Goal: Transaction & Acquisition: Purchase product/service

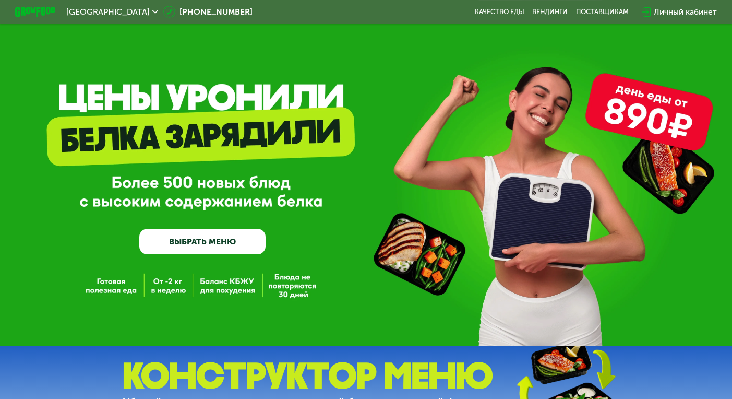
click at [88, 58] on button "Да" at bounding box center [92, 64] width 39 height 12
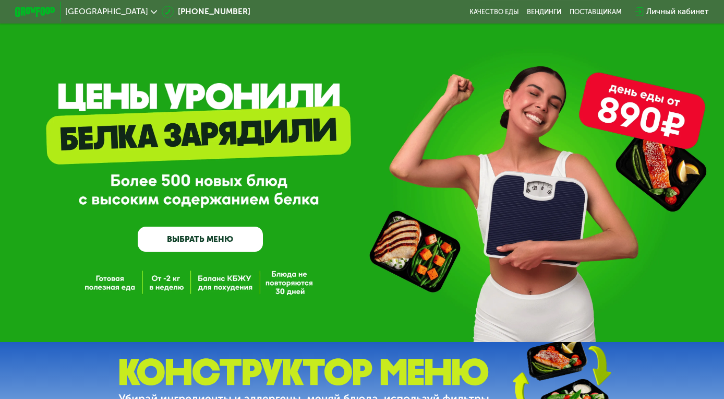
scroll to position [52, 0]
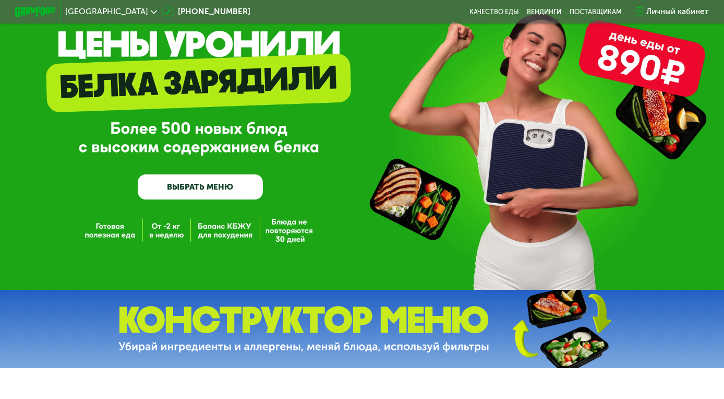
click at [221, 190] on link "ВЫБРАТЬ МЕНЮ" at bounding box center [200, 186] width 125 height 25
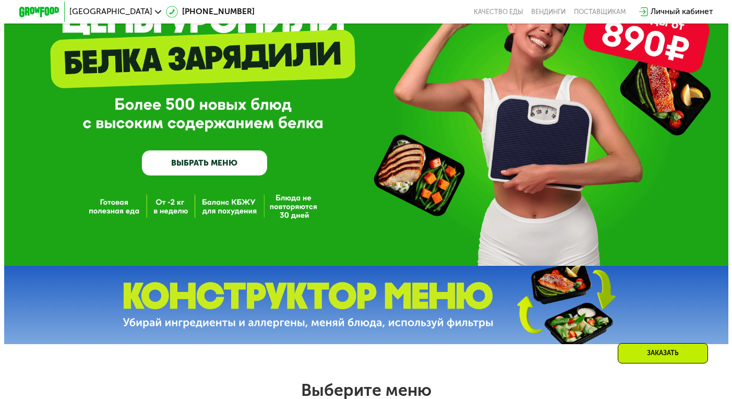
scroll to position [435, 0]
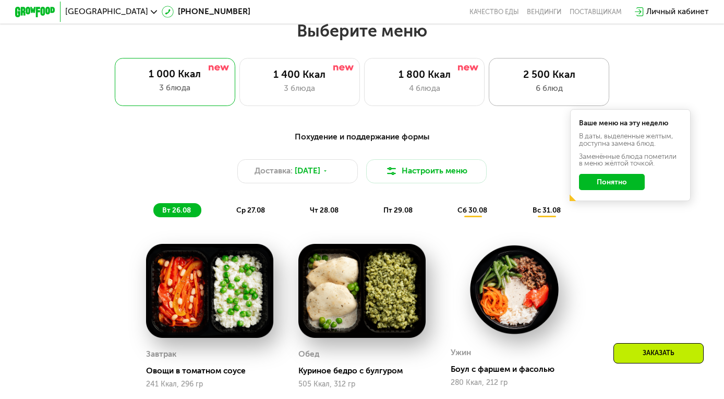
click at [557, 92] on div "6 блюд" at bounding box center [549, 88] width 100 height 12
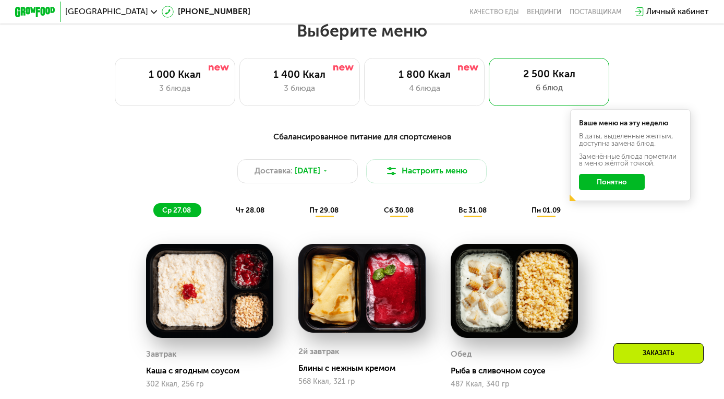
click at [595, 184] on button "Понятно" at bounding box center [611, 182] width 65 height 16
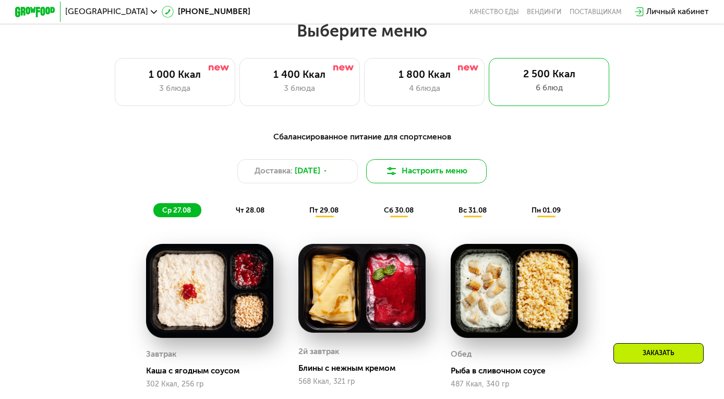
click at [459, 177] on button "Настроить меню" at bounding box center [426, 171] width 121 height 24
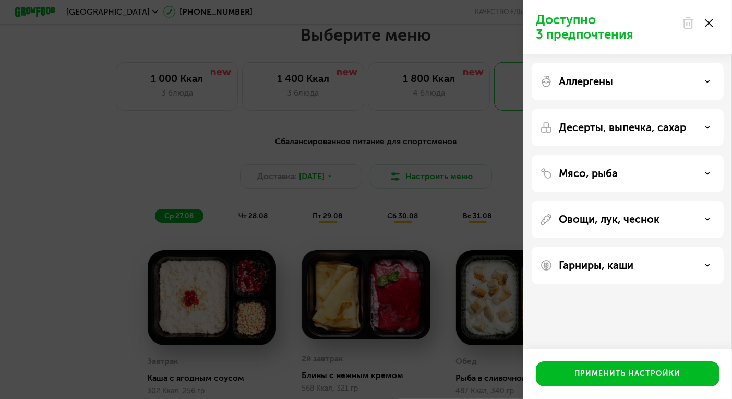
click at [647, 124] on p "Десерты, выпечка, сахар" at bounding box center [622, 127] width 127 height 13
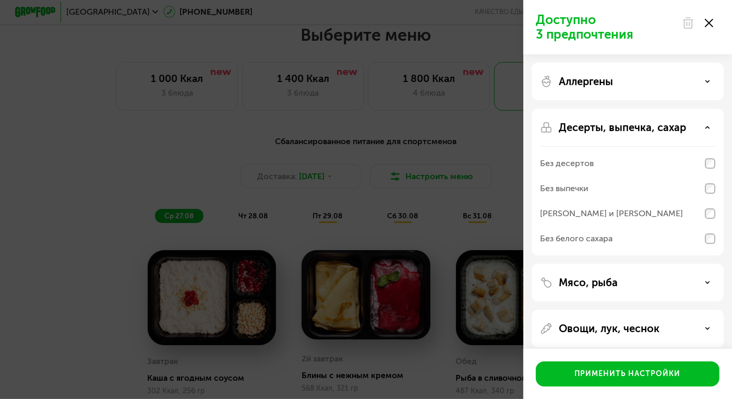
click at [647, 124] on p "Десерты, выпечка, сахар" at bounding box center [622, 127] width 127 height 13
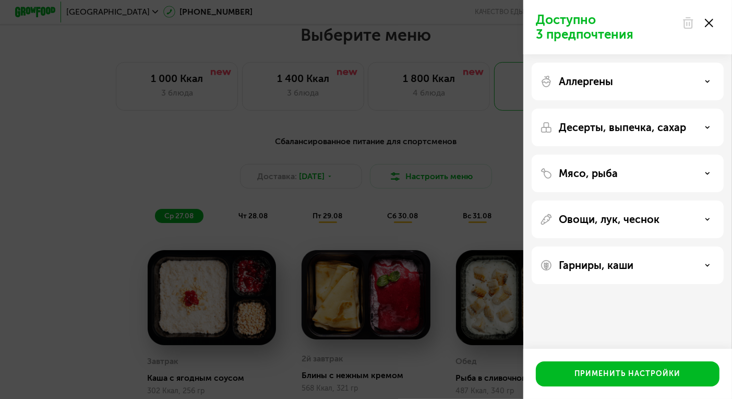
click at [704, 265] on div "Гарниры, каши" at bounding box center [627, 265] width 175 height 13
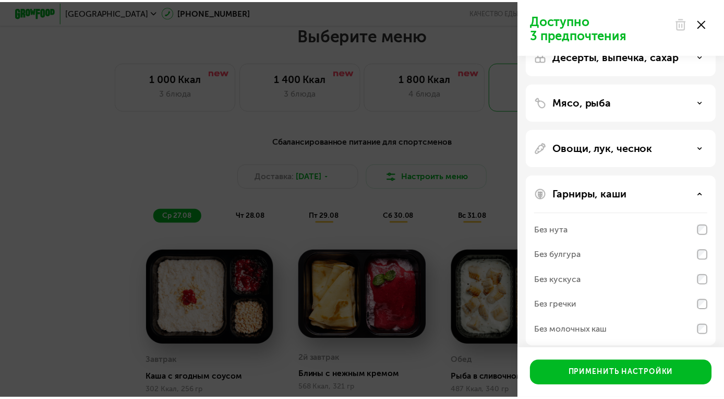
scroll to position [79, 0]
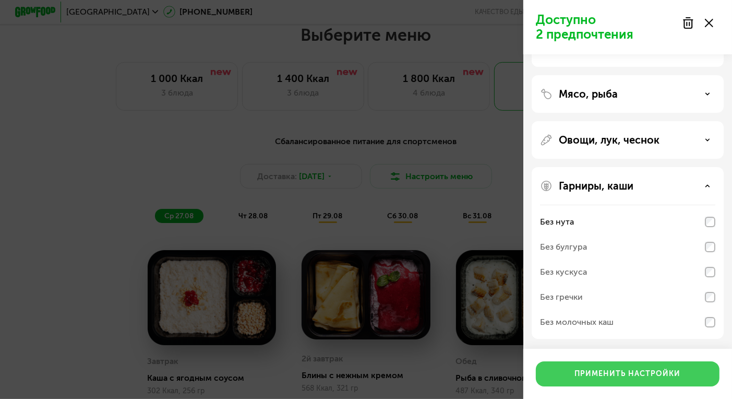
click at [642, 385] on button "Применить настройки" at bounding box center [628, 373] width 184 height 25
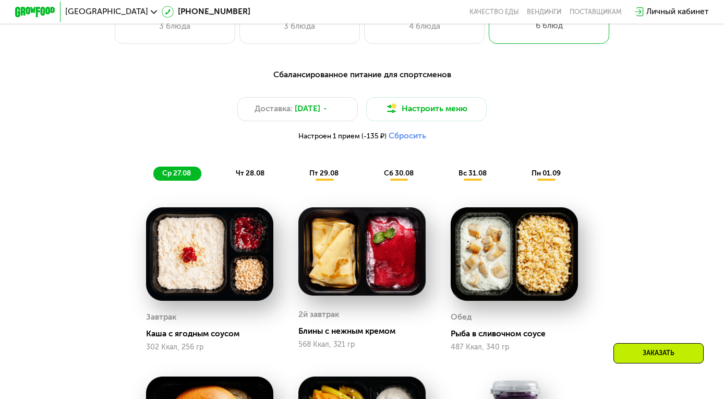
scroll to position [435, 0]
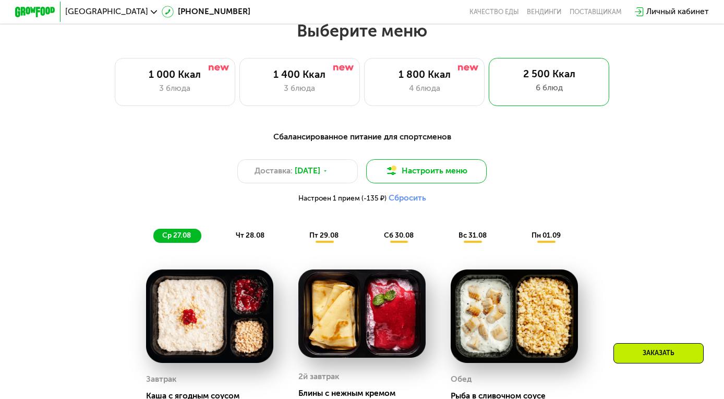
click at [426, 175] on button "Настроить меню" at bounding box center [426, 171] width 121 height 24
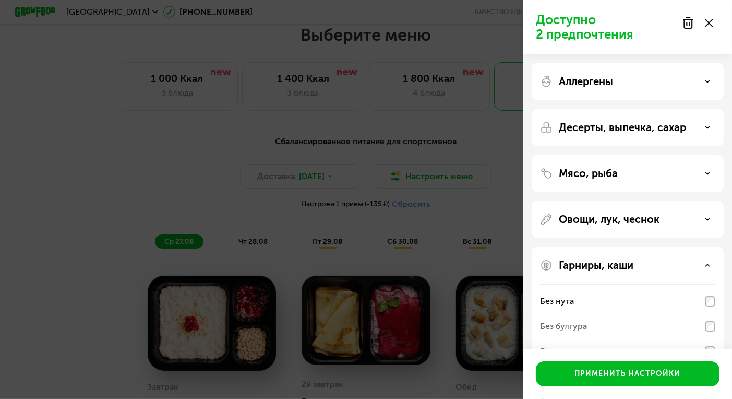
click at [672, 200] on div "Мясо, рыба" at bounding box center [628, 219] width 192 height 38
click at [706, 175] on icon at bounding box center [707, 173] width 5 height 5
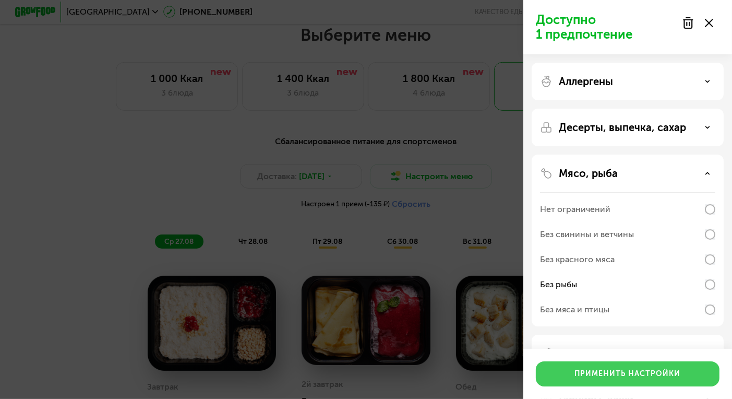
click at [630, 382] on button "Применить настройки" at bounding box center [628, 373] width 184 height 25
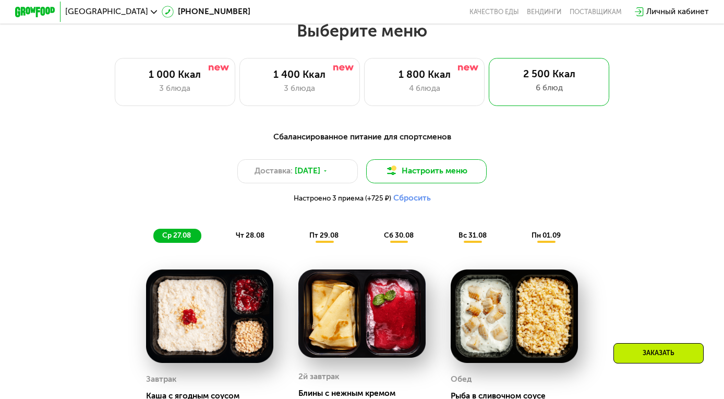
click at [437, 183] on button "Настроить меню" at bounding box center [426, 171] width 121 height 24
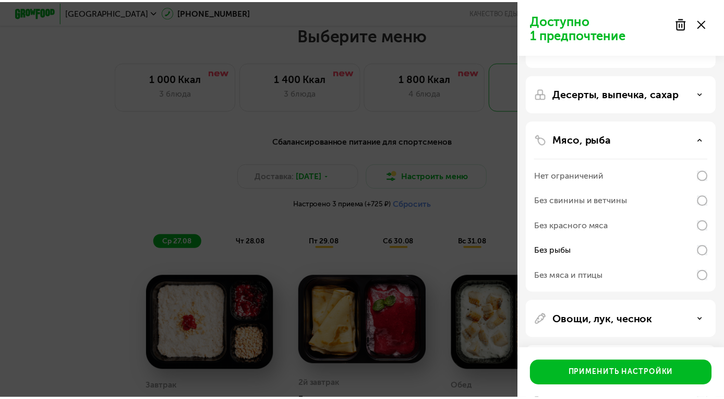
scroll to position [52, 0]
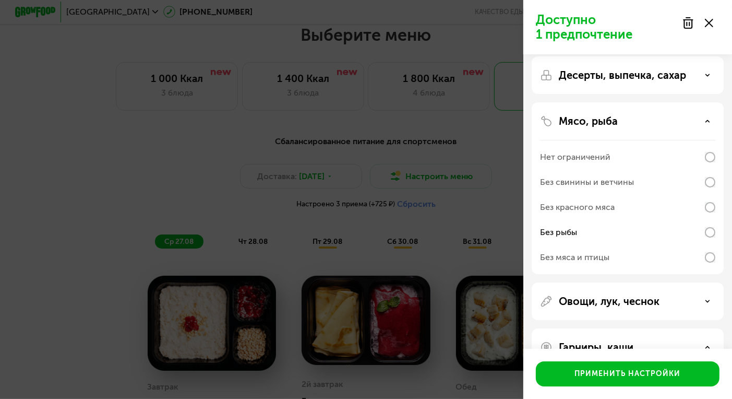
click at [708, 120] on use at bounding box center [708, 121] width 4 height 2
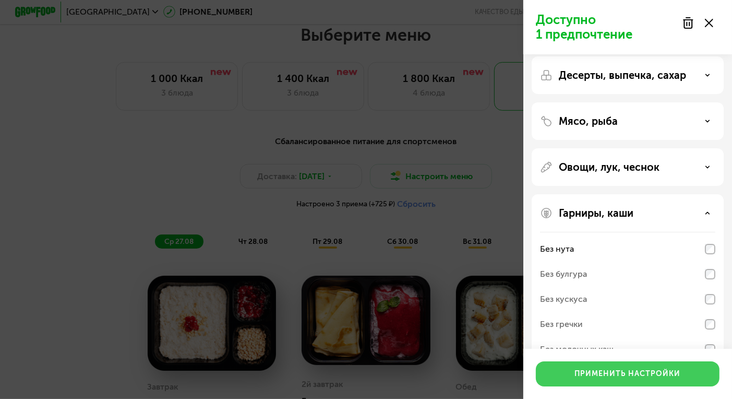
click at [633, 374] on div "Применить настройки" at bounding box center [628, 373] width 106 height 10
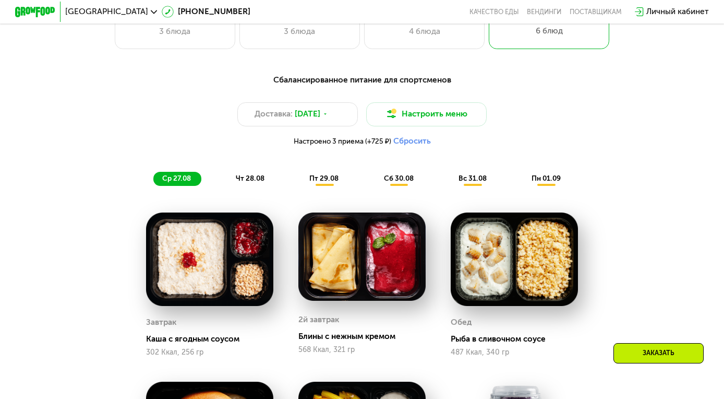
scroll to position [487, 0]
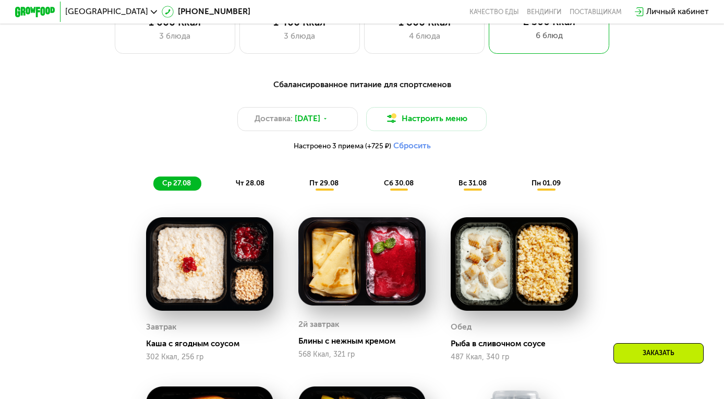
click at [251, 186] on span "чт 28.08" at bounding box center [250, 182] width 29 height 9
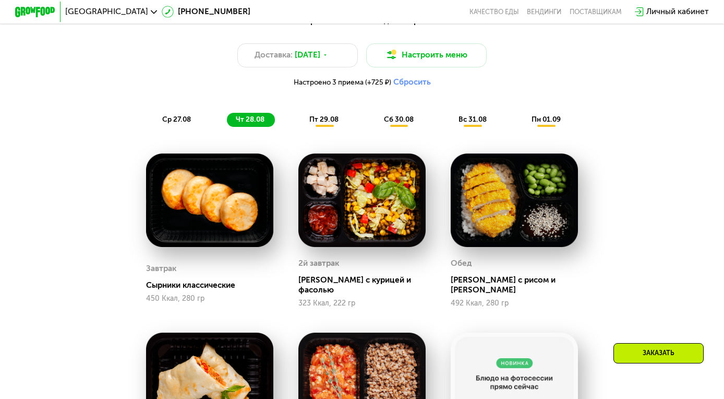
scroll to position [540, 0]
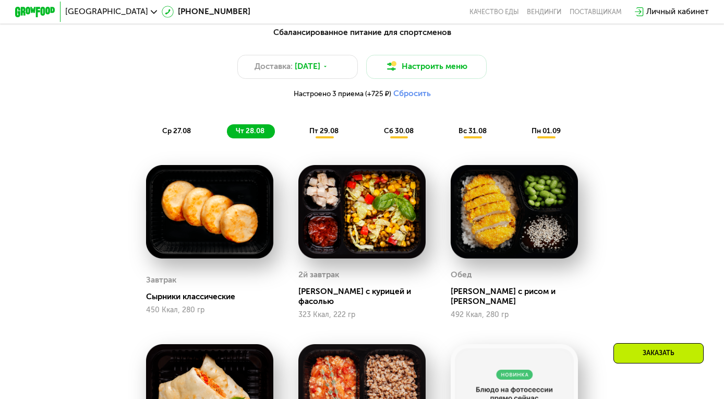
click at [329, 135] on span "пт 29.08" at bounding box center [323, 130] width 29 height 9
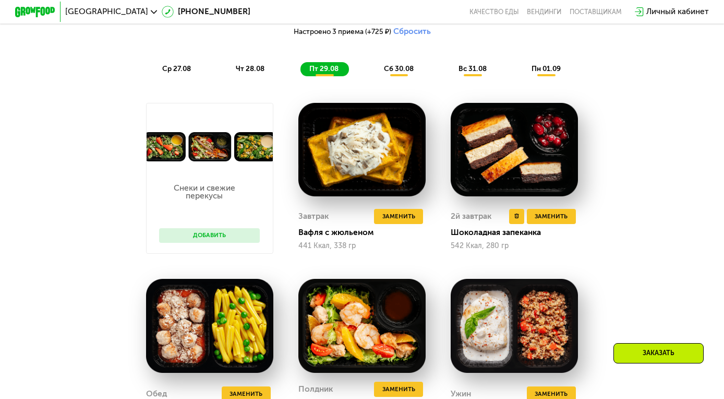
scroll to position [487, 0]
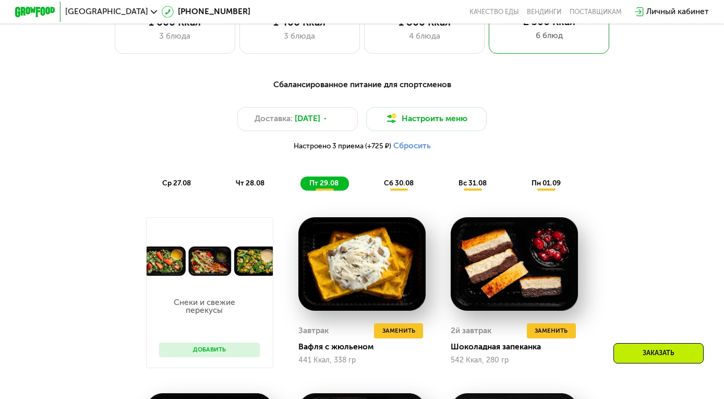
click at [407, 186] on span "сб 30.08" at bounding box center [399, 182] width 30 height 9
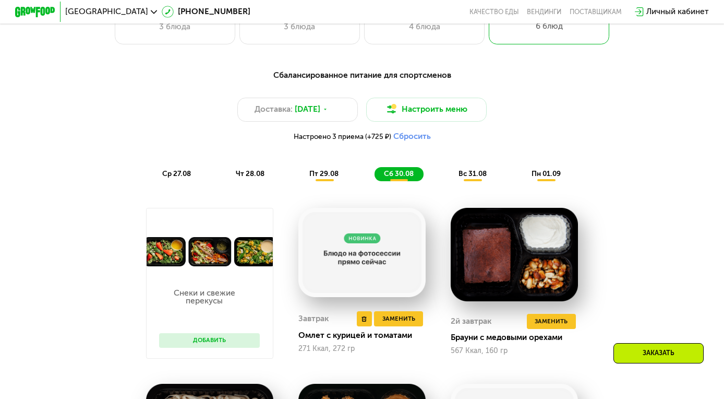
scroll to position [435, 0]
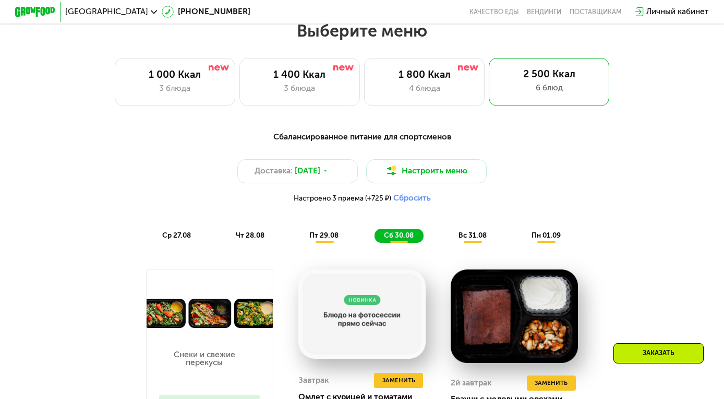
click at [466, 240] on span "вс 31.08" at bounding box center [473, 235] width 28 height 9
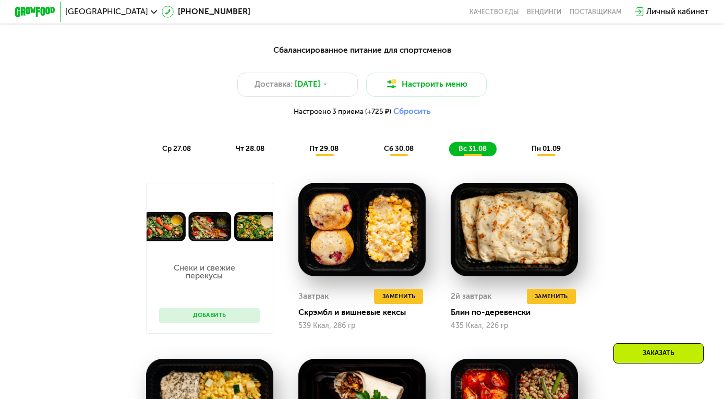
scroll to position [418, 0]
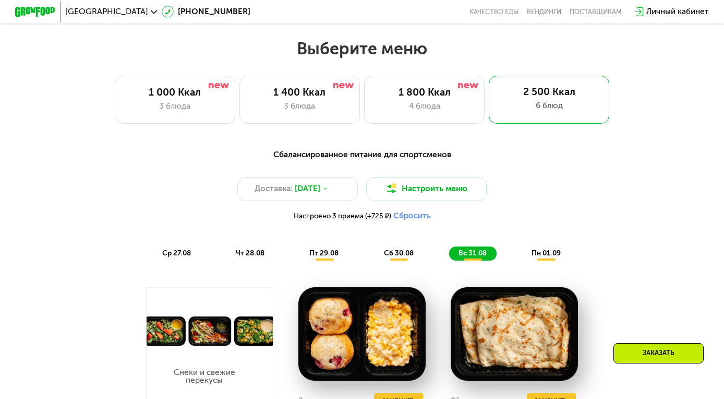
click at [546, 257] on span "пн 01.09" at bounding box center [546, 252] width 29 height 9
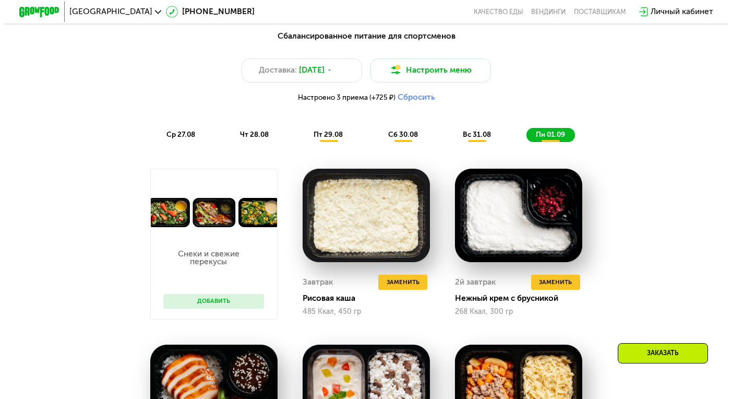
scroll to position [470, 0]
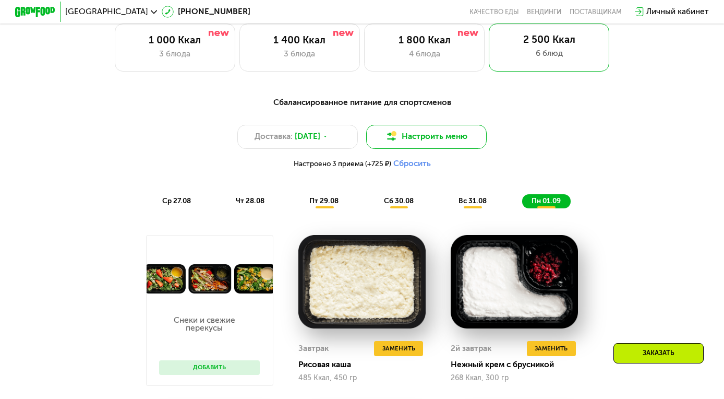
click at [467, 145] on button "Настроить меню" at bounding box center [426, 137] width 121 height 24
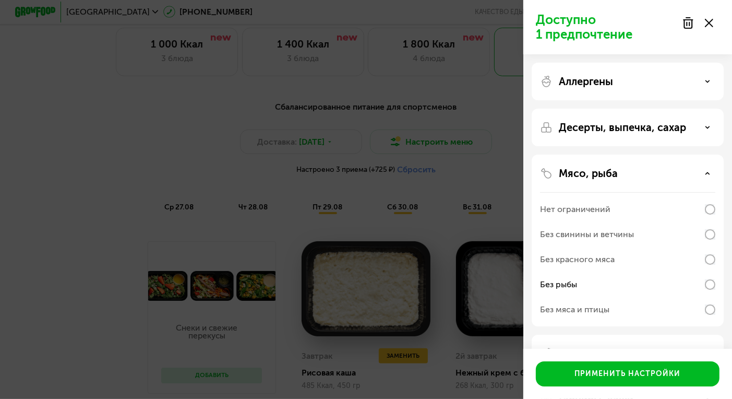
click at [708, 173] on use at bounding box center [708, 173] width 4 height 2
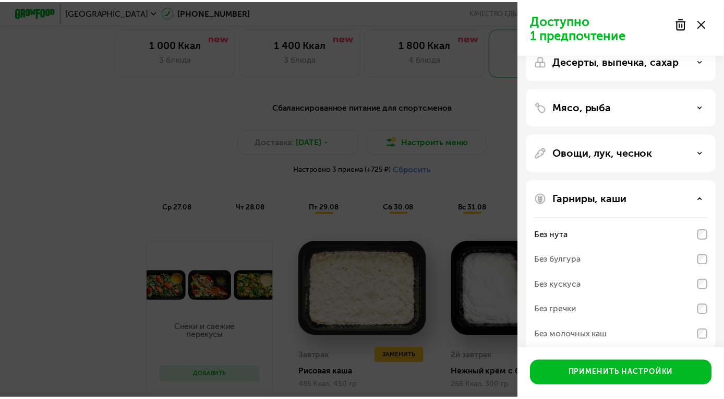
scroll to position [79, 0]
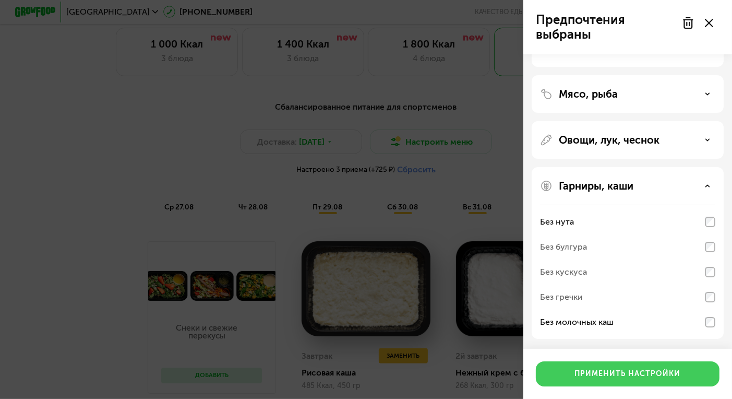
click at [688, 373] on button "Применить настройки" at bounding box center [628, 373] width 184 height 25
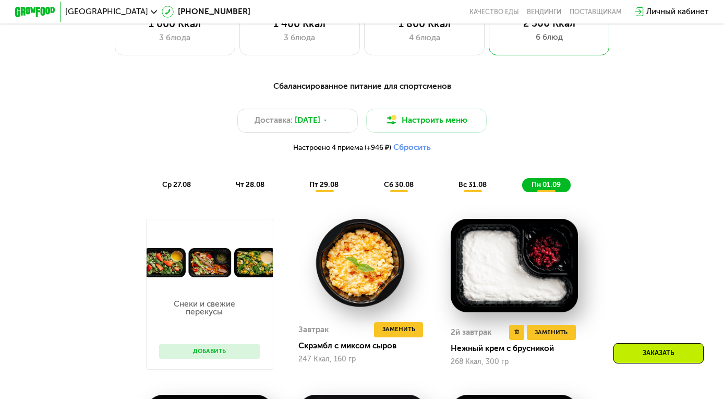
scroll to position [470, 0]
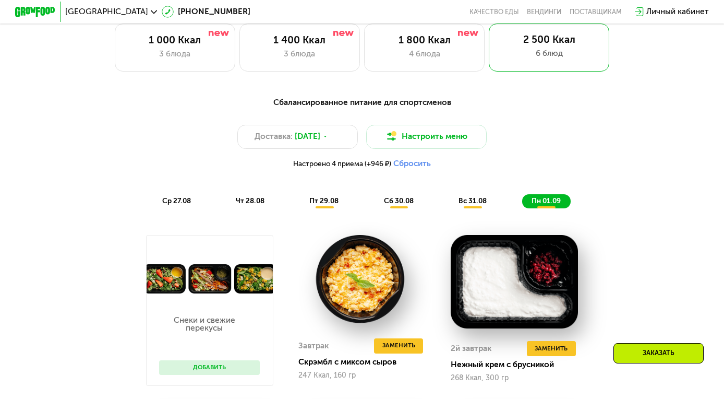
click at [169, 205] on span "ср 27.08" at bounding box center [176, 200] width 29 height 9
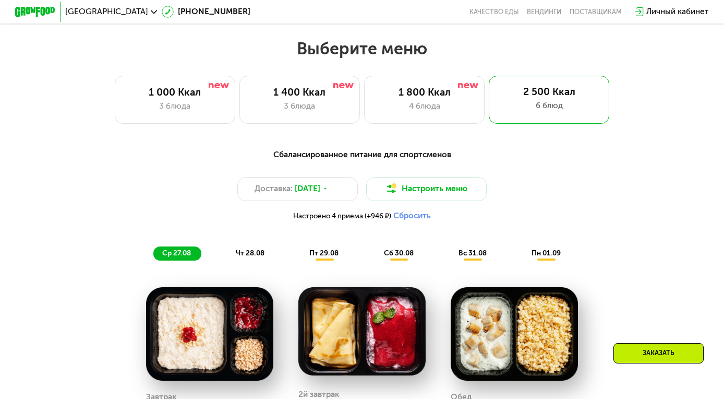
scroll to position [418, 0]
